Goal: Task Accomplishment & Management: Manage account settings

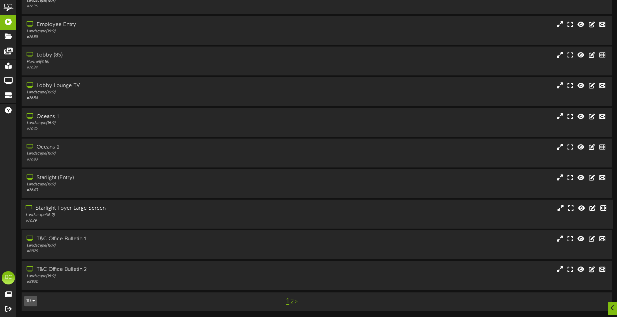
scroll to position [40, 0]
click at [37, 242] on div "T&C Office Bulletin 1" at bounding box center [144, 239] width 237 height 8
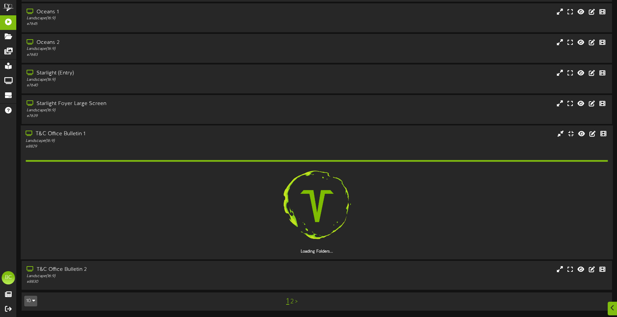
scroll to position [144, 0]
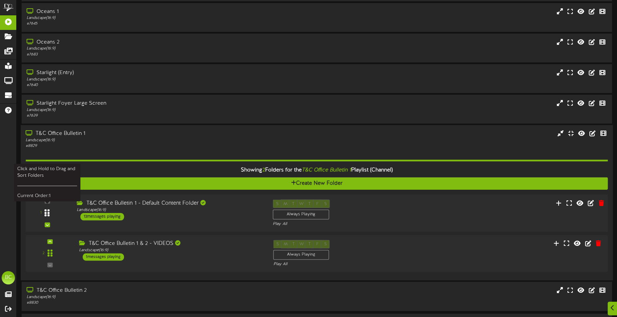
click at [47, 213] on icon at bounding box center [47, 213] width 5 height 8
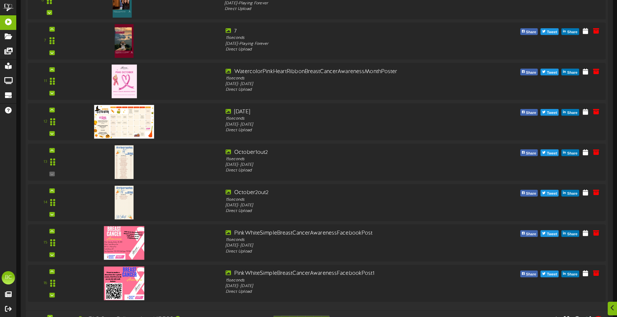
scroll to position [676, 0]
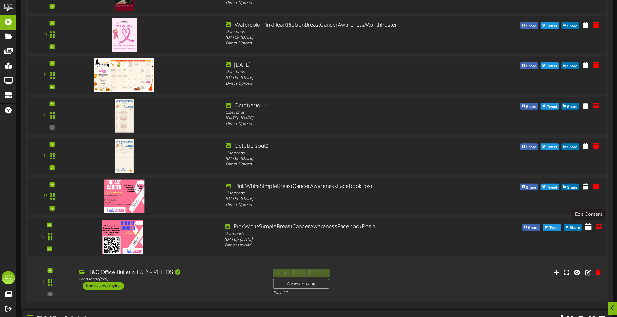
click at [589, 227] on icon at bounding box center [588, 226] width 7 height 7
select select "*"
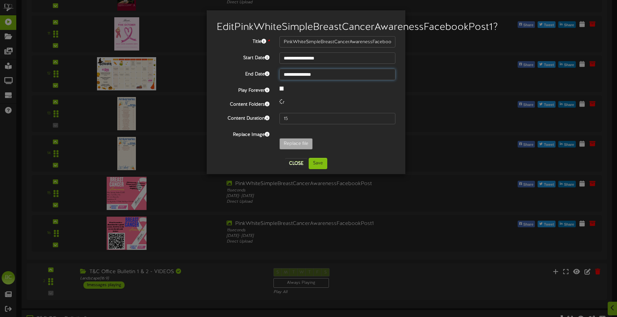
click at [303, 80] on input "**********" at bounding box center [337, 74] width 116 height 11
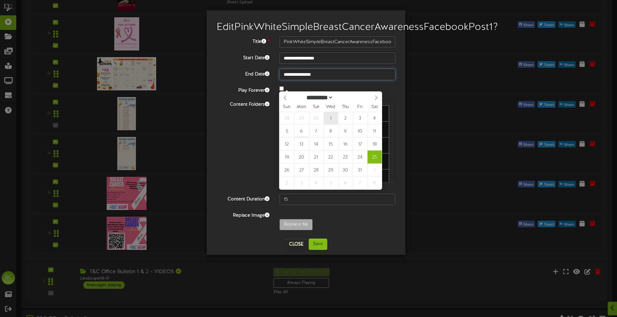
type input "**********"
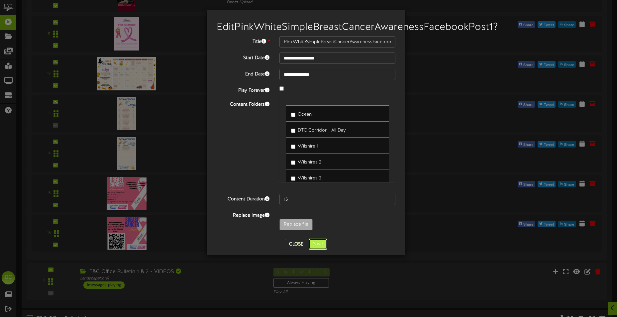
click at [325, 248] on button "Save" at bounding box center [318, 244] width 19 height 11
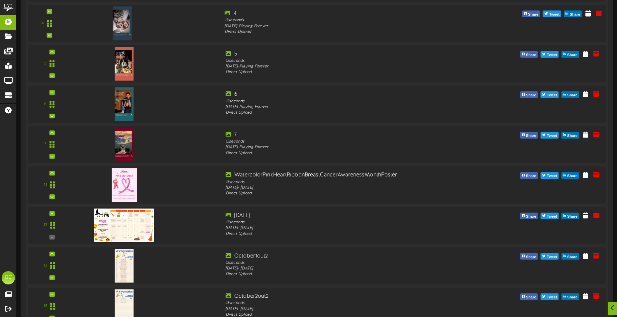
scroll to position [403, 0]
